Goal: Information Seeking & Learning: Learn about a topic

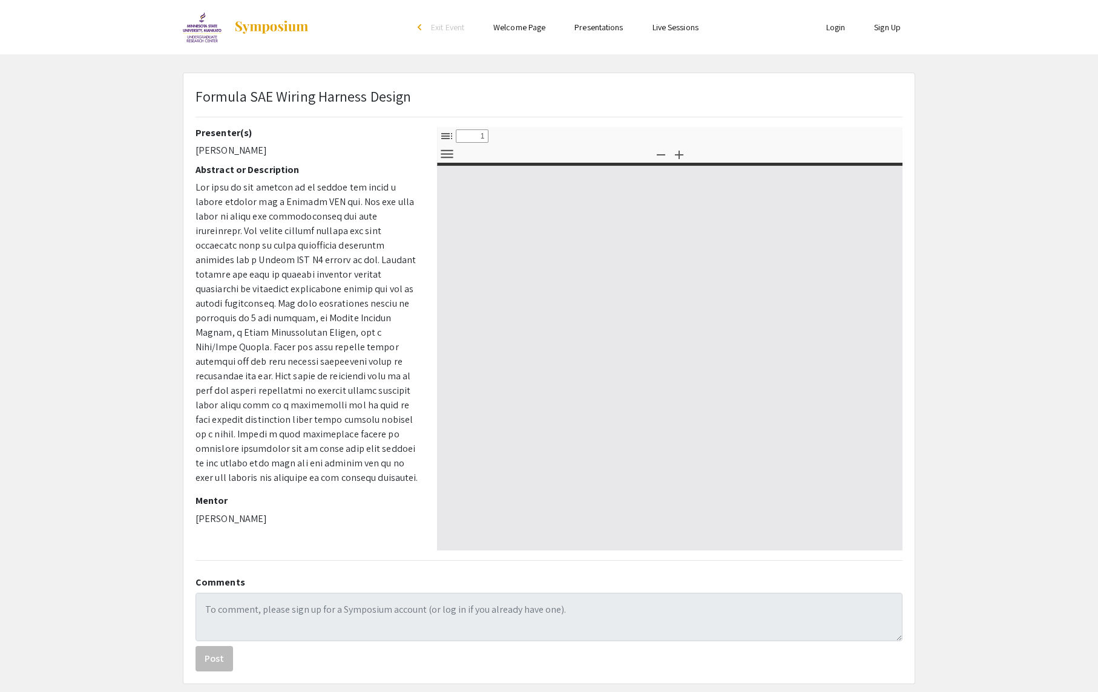
select select "custom"
type input "0"
select select "custom"
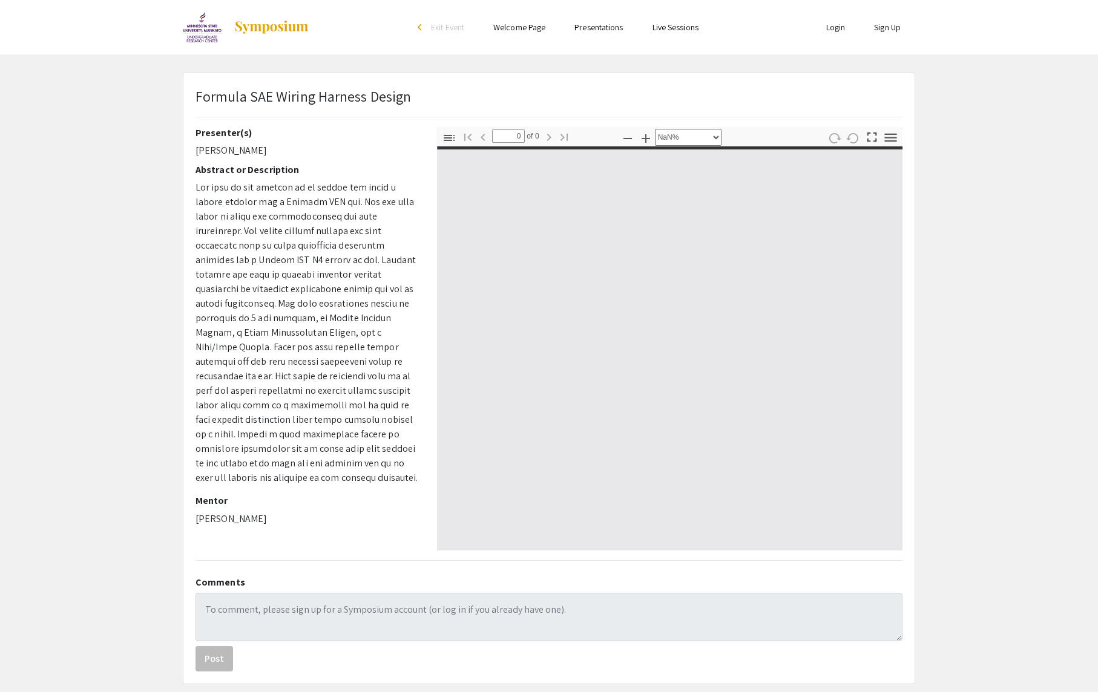
type input "1"
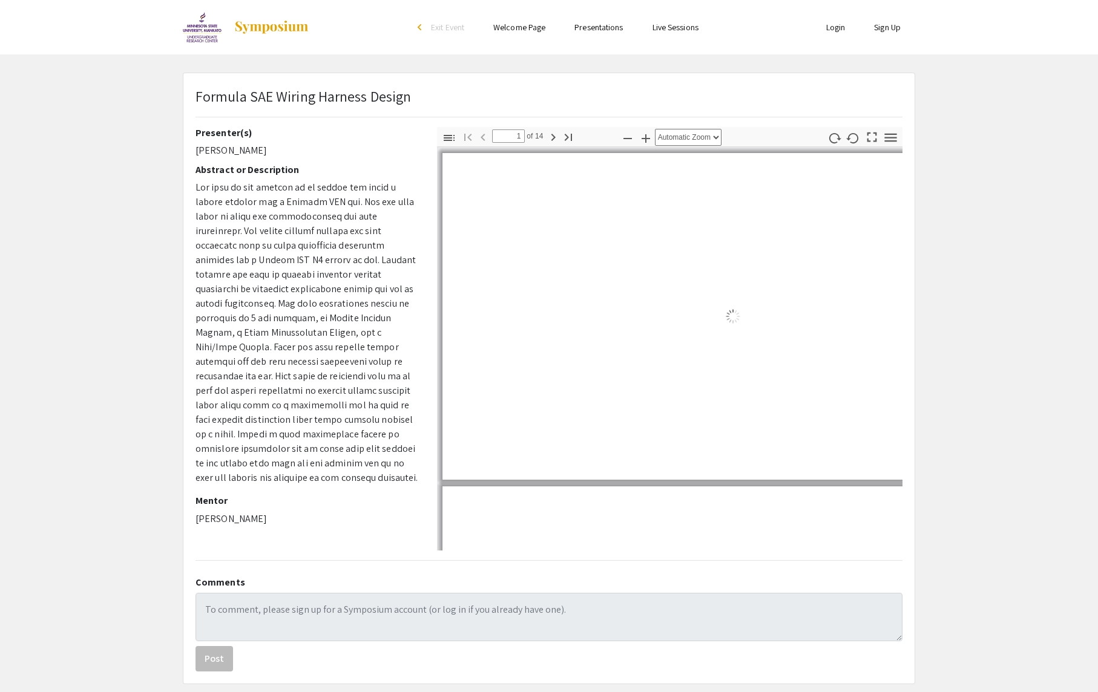
select select "auto"
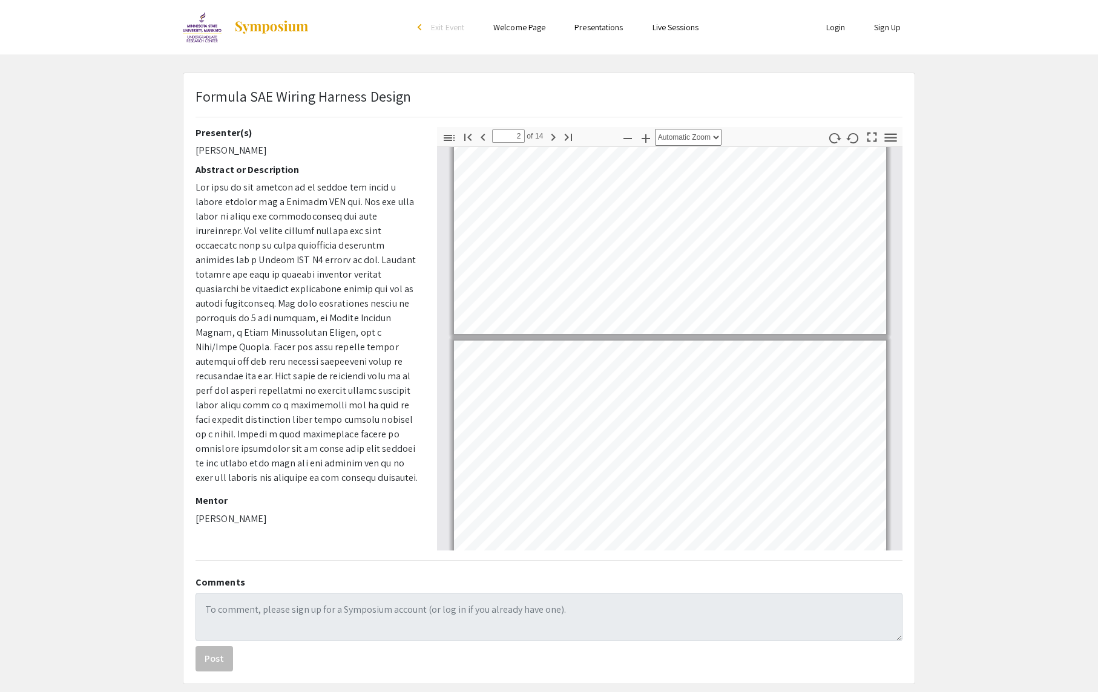
type input "1"
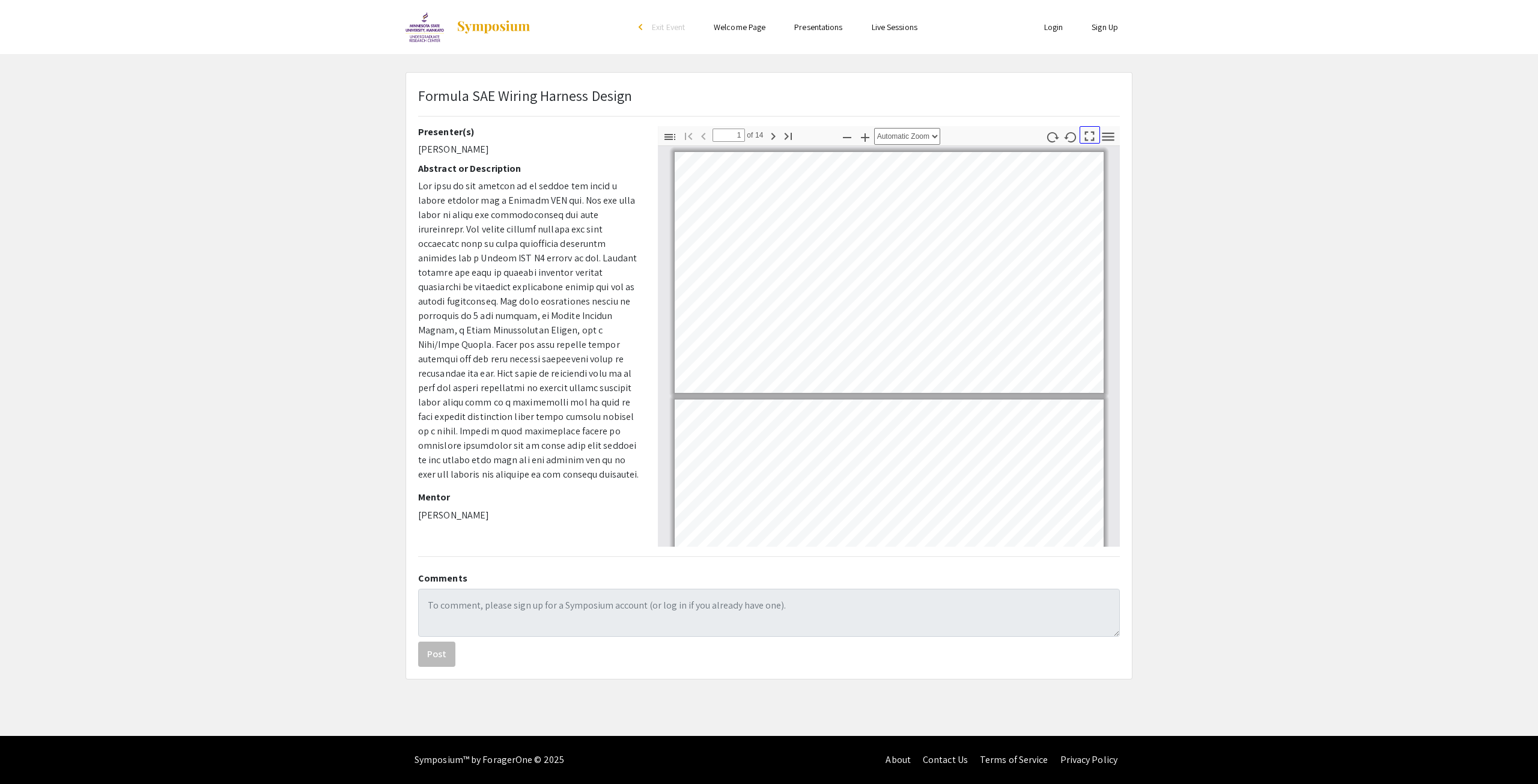
click at [1091, 132] on icon "button" at bounding box center [1089, 136] width 16 height 16
select select "page-fit"
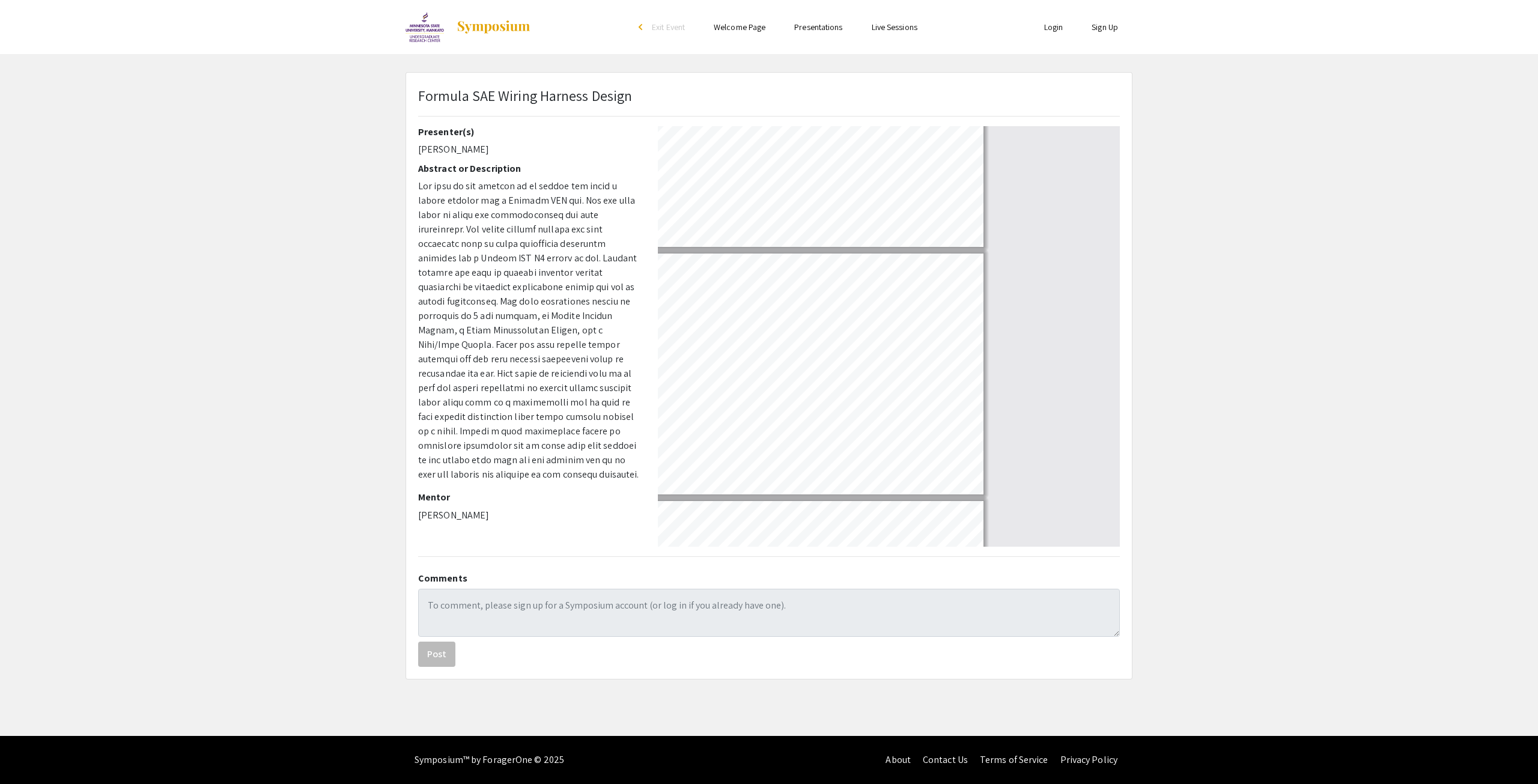
scroll to position [864, 0]
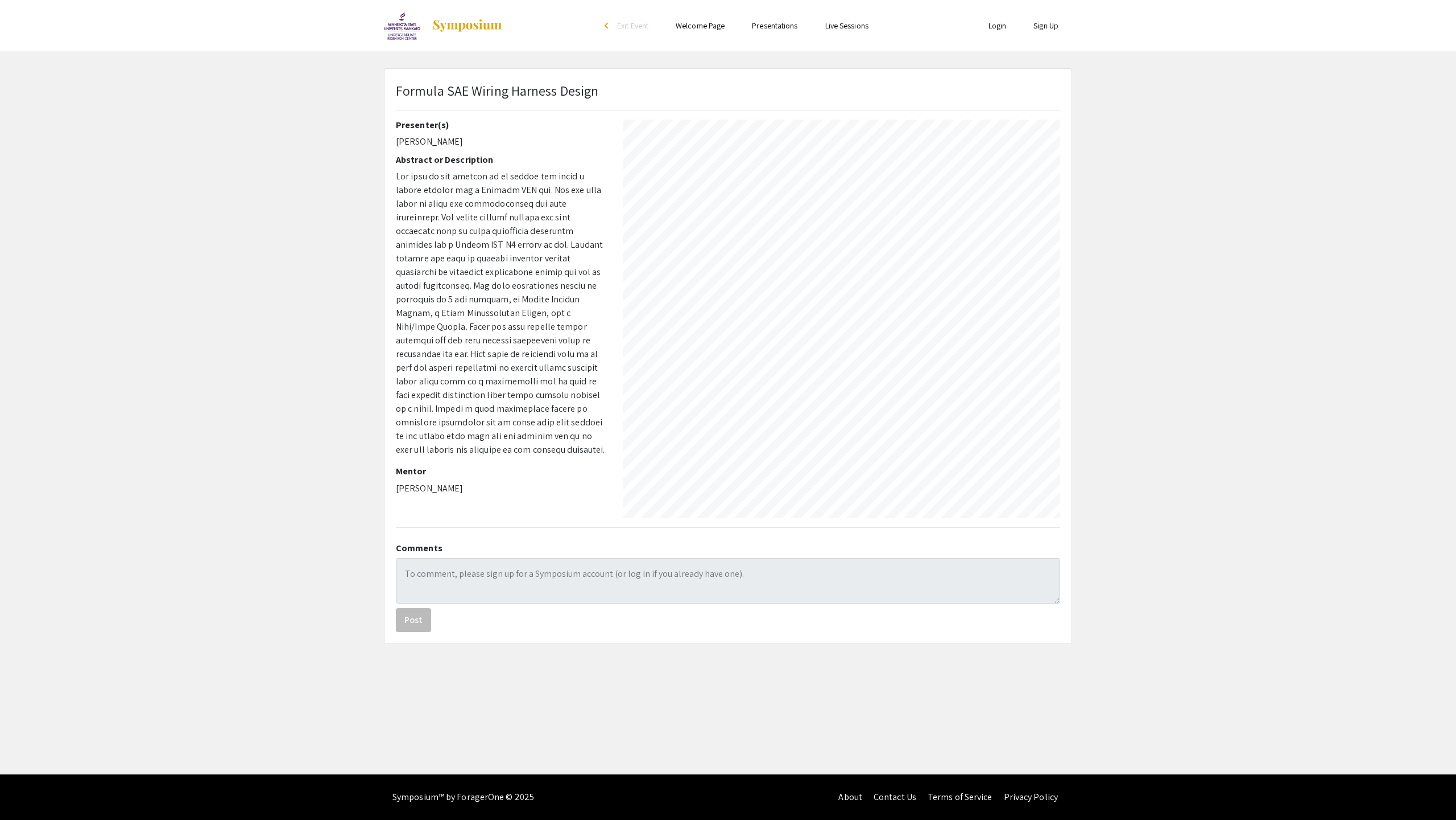
type input "14"
select select "auto"
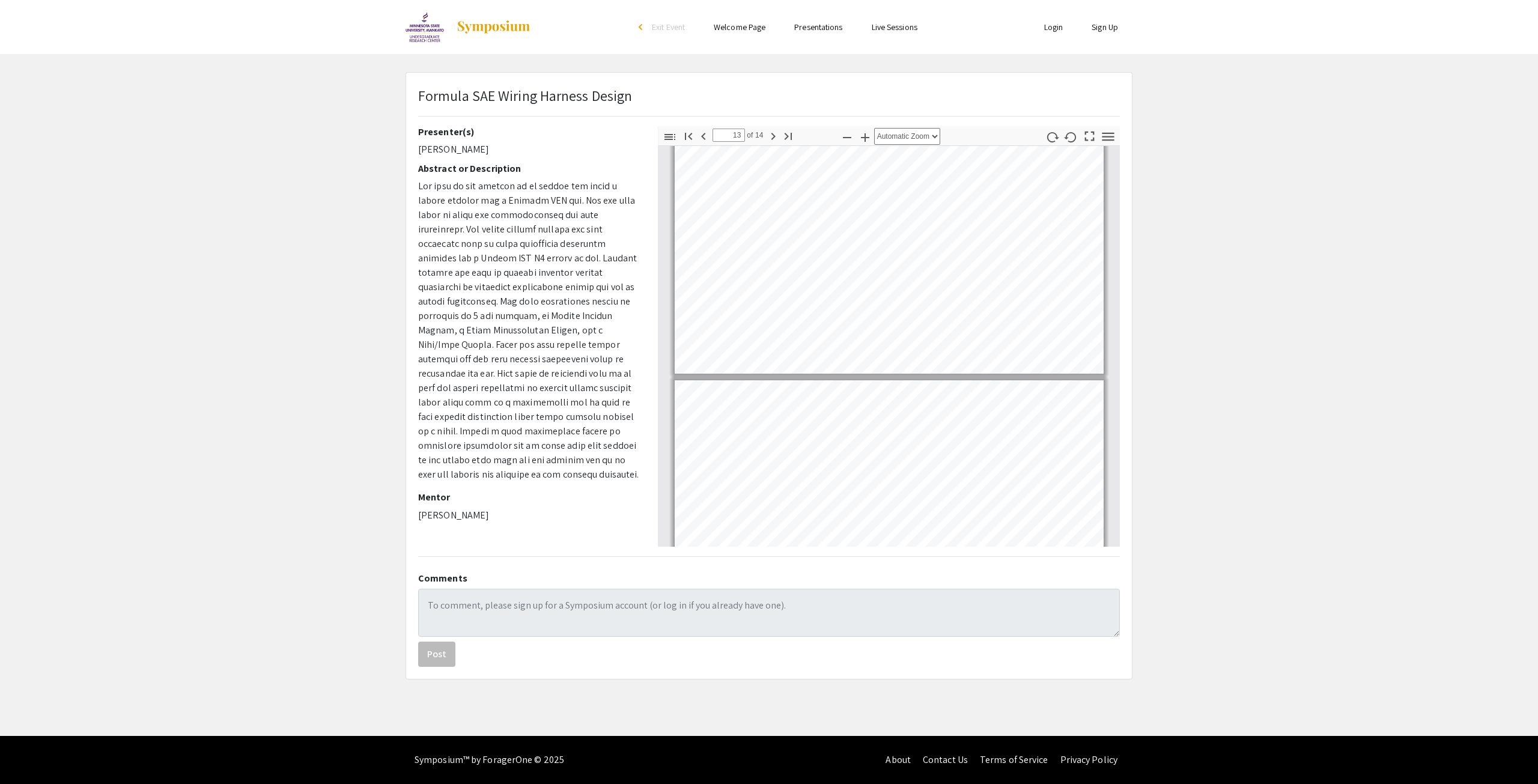
scroll to position [2948, 0]
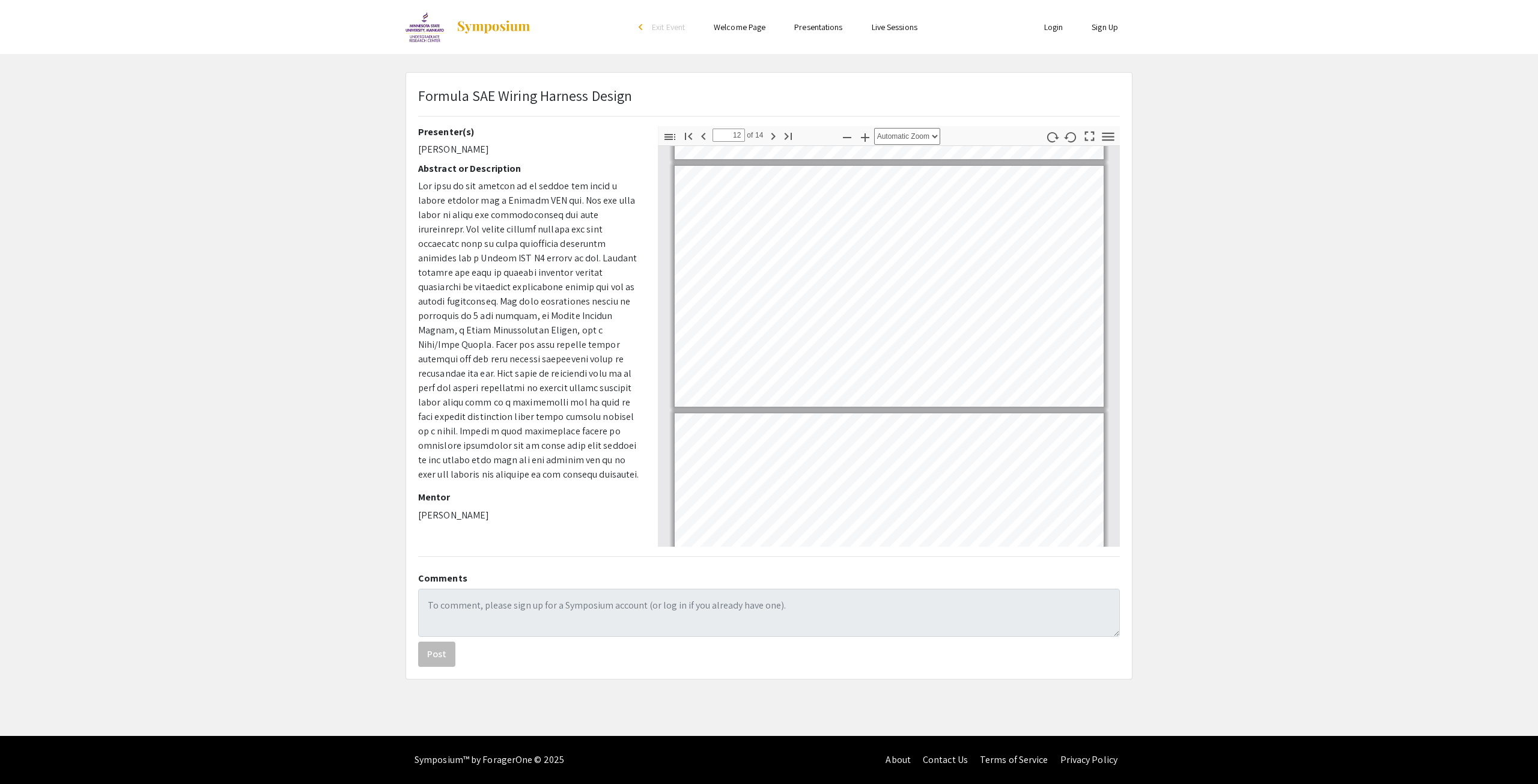
type input "13"
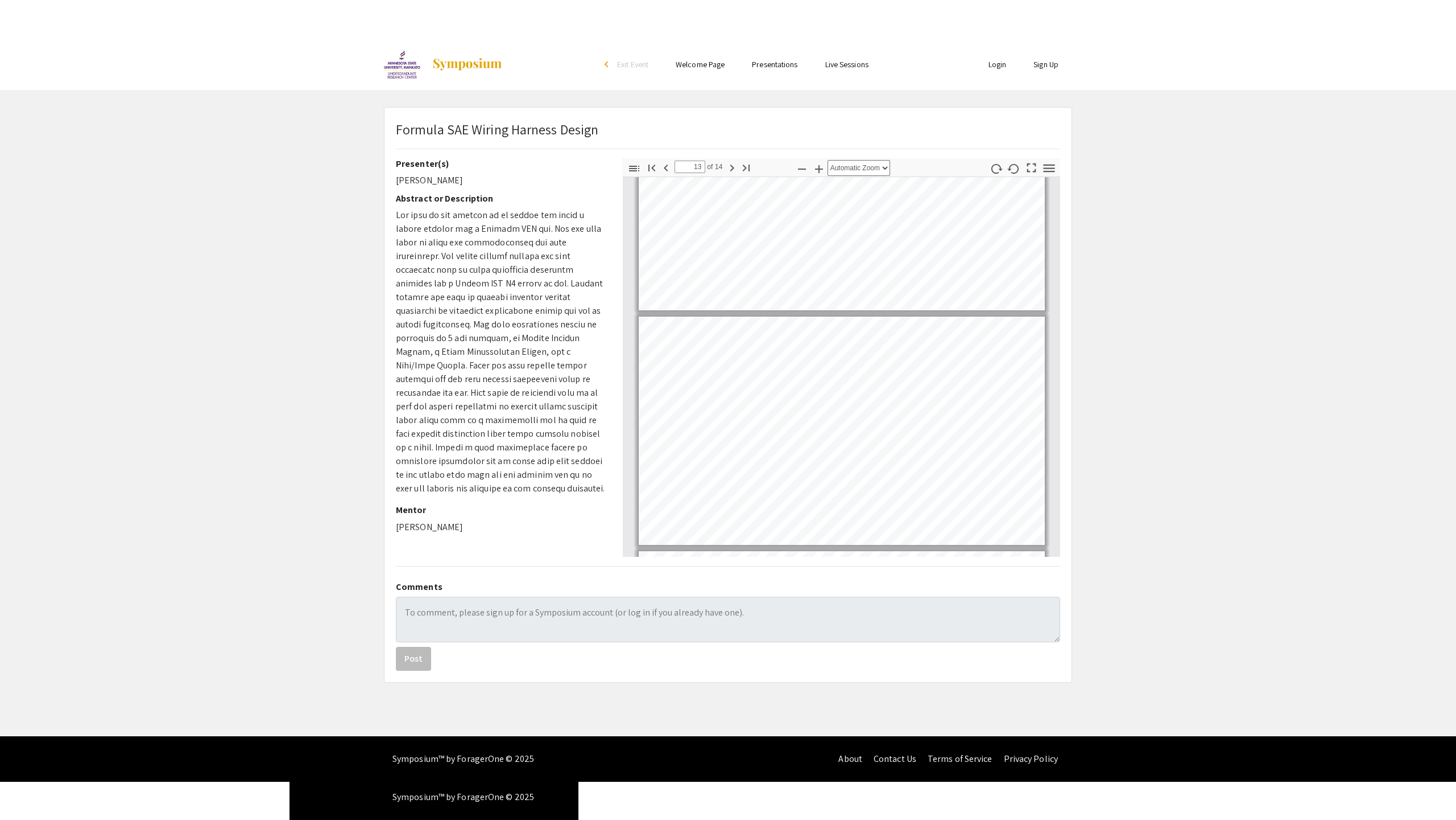
scroll to position [2681, 0]
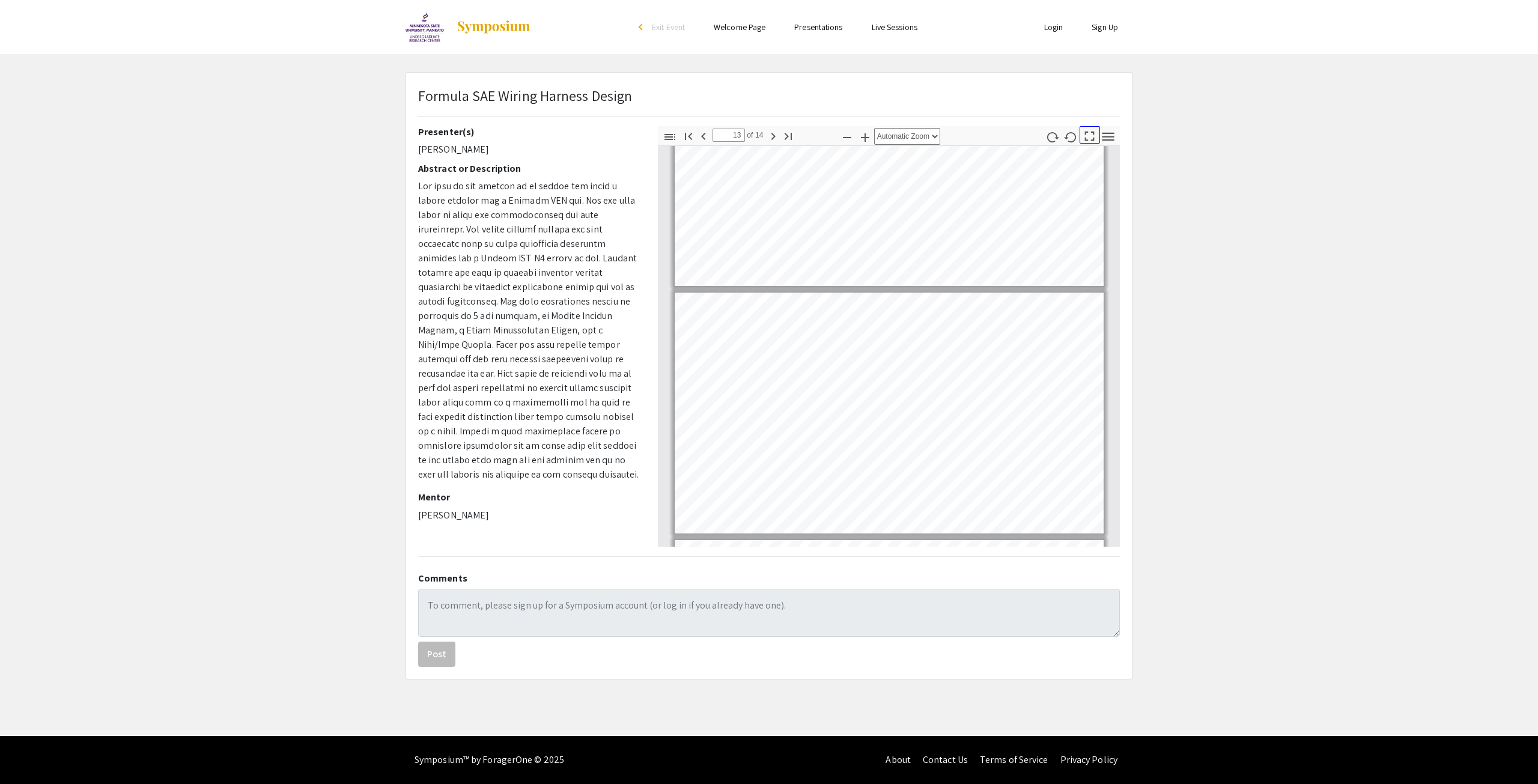
drag, startPoint x: 1086, startPoint y: 136, endPoint x: 1088, endPoint y: 188, distance: 52.0
click at [1086, 136] on icon "button" at bounding box center [1089, 136] width 16 height 16
select select "page-fit"
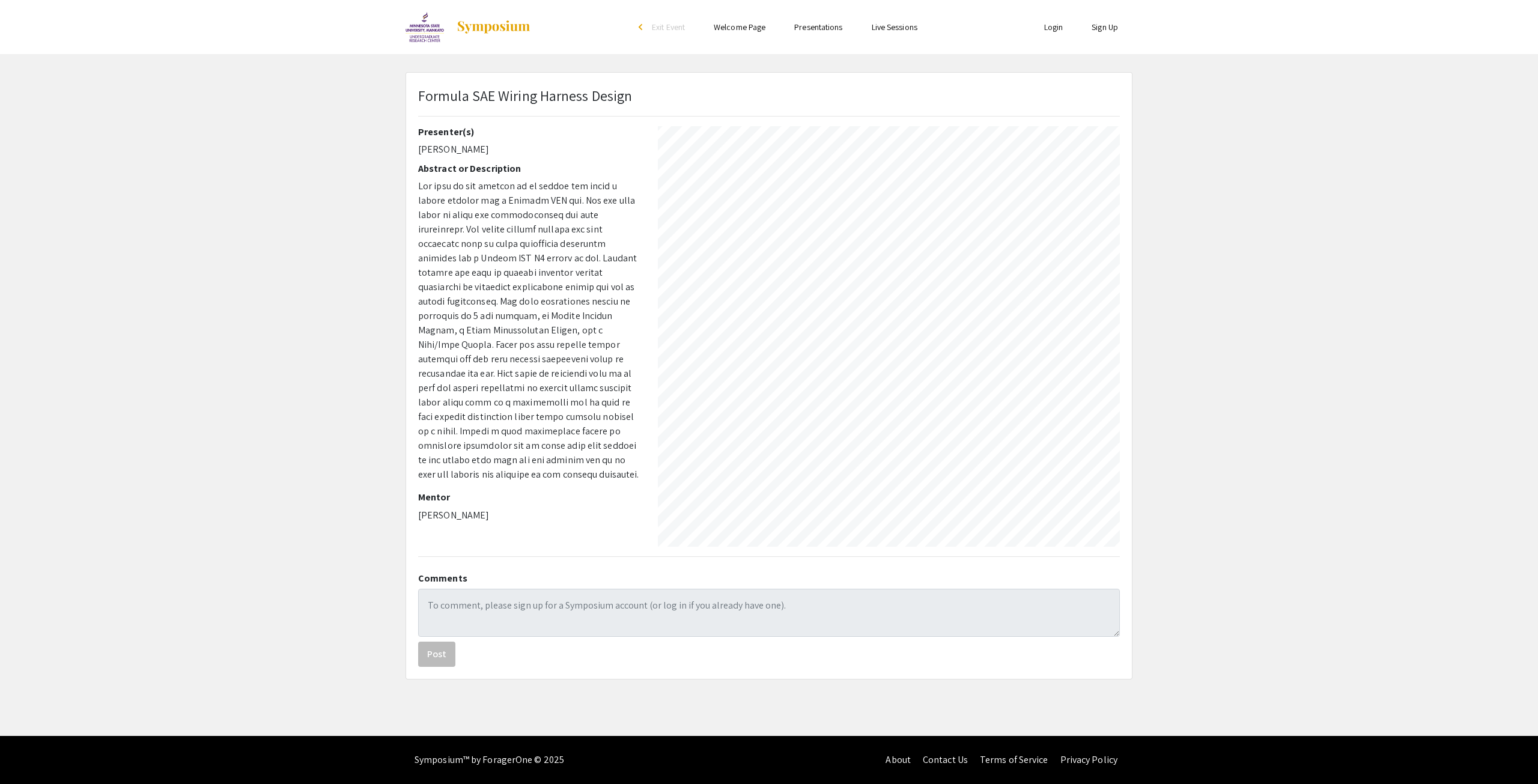
scroll to position [864, 0]
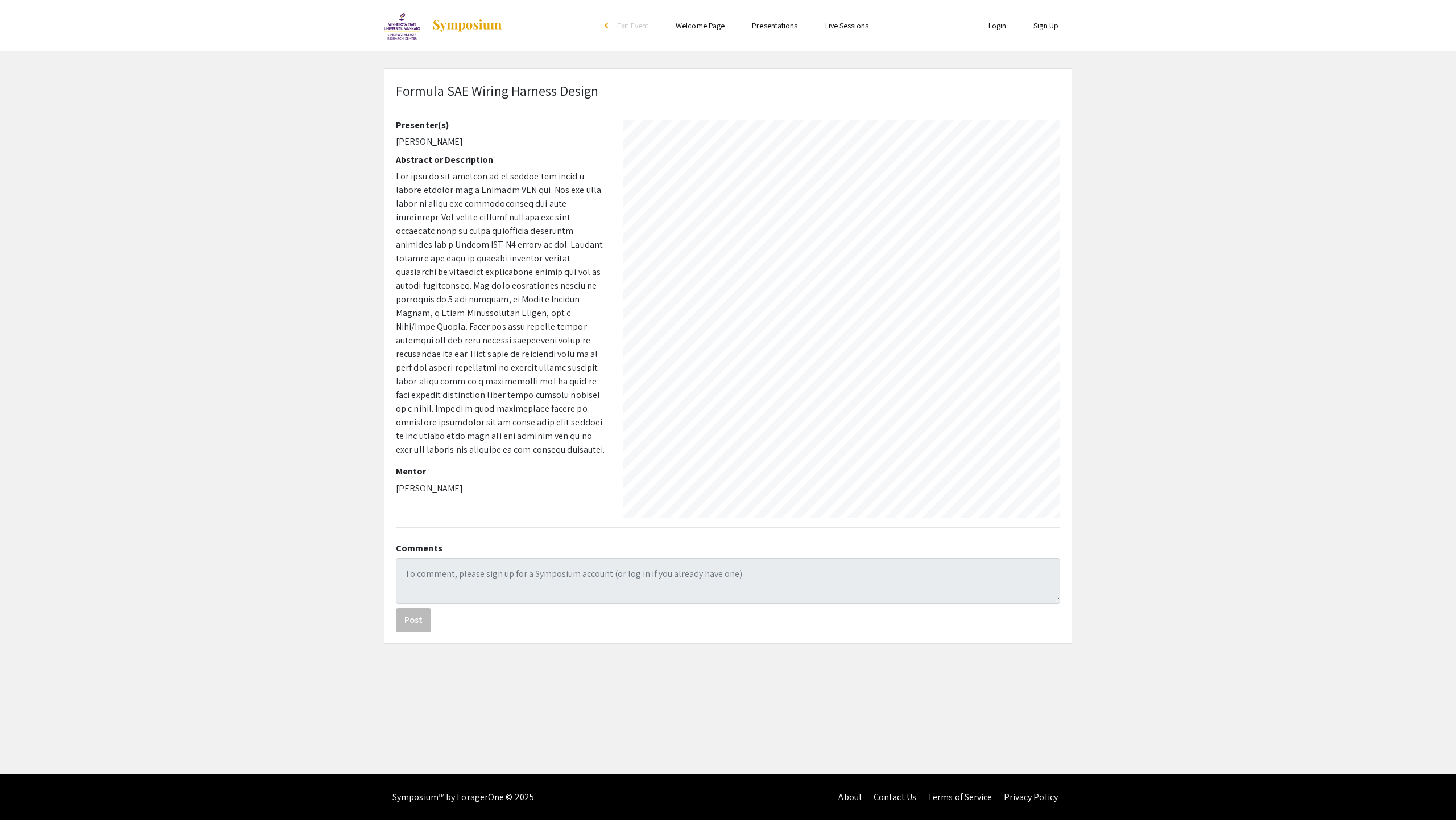
type input "13"
select select "auto"
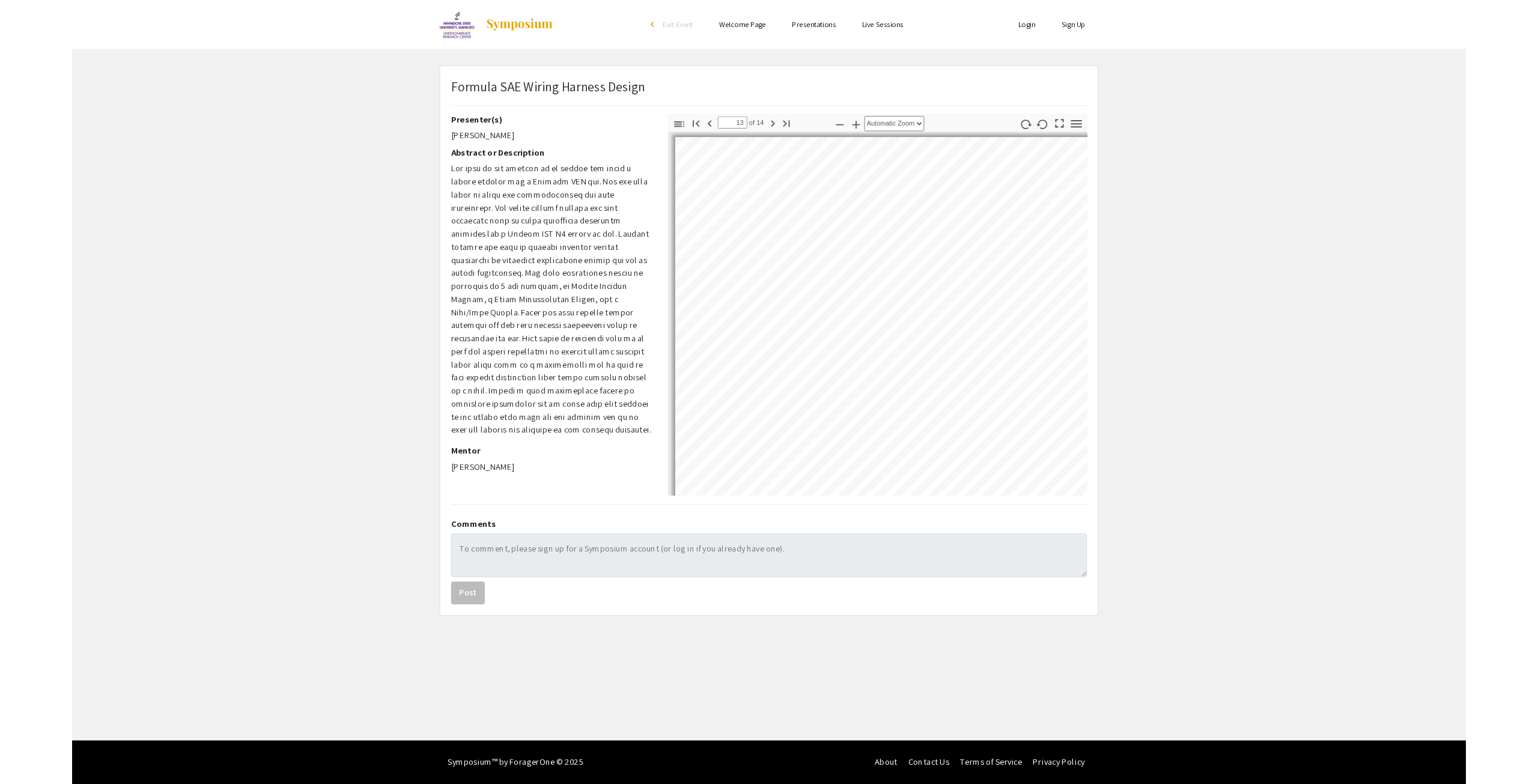
scroll to position [2975, 0]
